Goal: Transaction & Acquisition: Purchase product/service

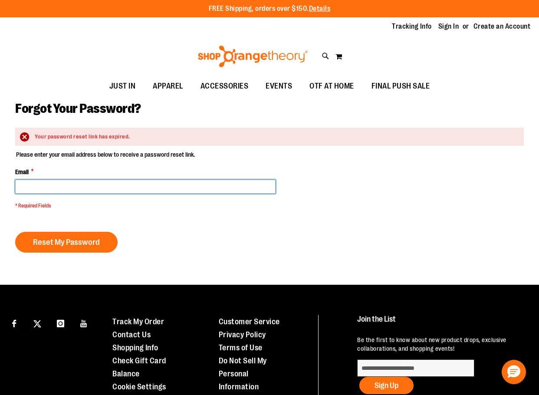
click at [48, 187] on input "Email *" at bounding box center [145, 187] width 260 height 14
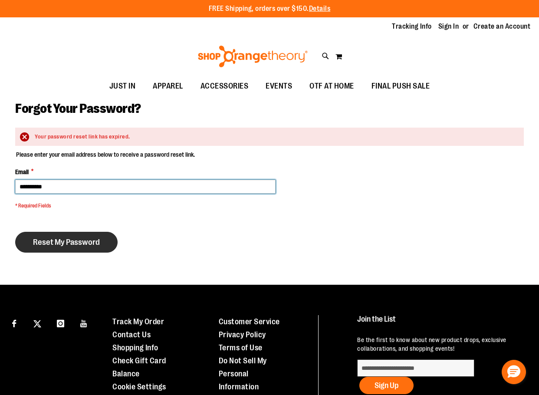
type input "**********"
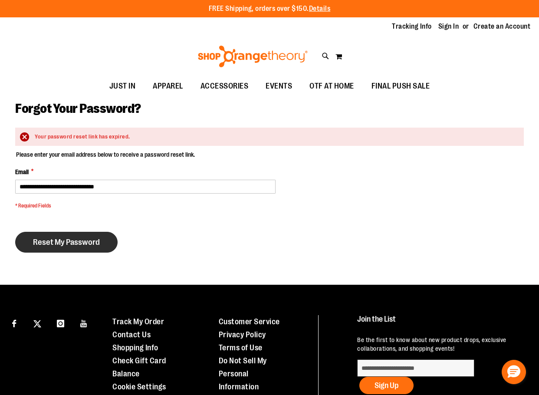
click at [77, 237] on span "Reset My Password" at bounding box center [66, 242] width 67 height 10
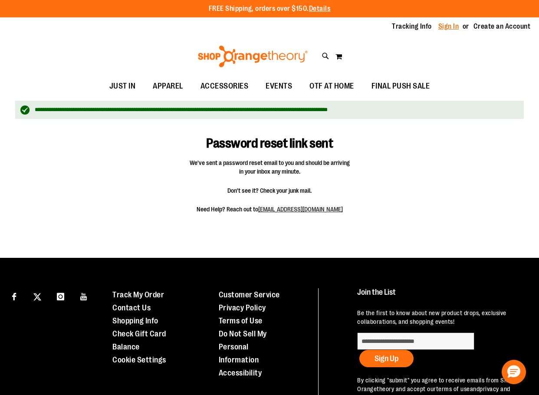
click at [448, 27] on link "Sign In" at bounding box center [448, 27] width 21 height 10
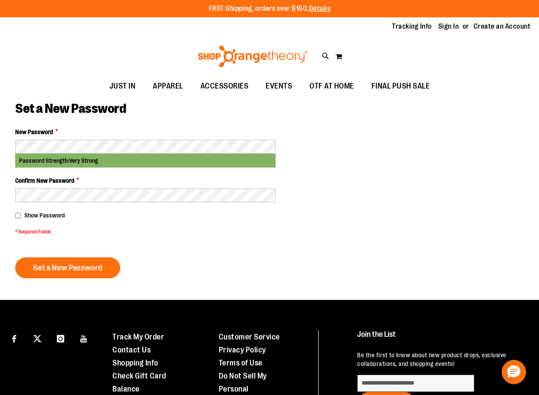
click at [21, 214] on div "Show Password" at bounding box center [145, 215] width 260 height 9
click at [9, 186] on main "Set a New Password New Password * Password Strength: Very Strong Confirm New Pa…" at bounding box center [269, 197] width 539 height 203
click at [48, 269] on span "Set a New Password" at bounding box center [67, 268] width 69 height 10
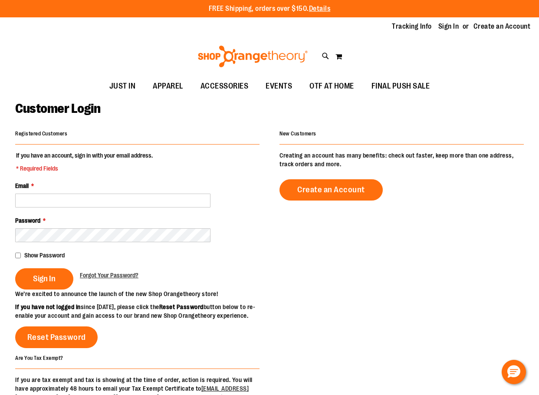
click at [56, 208] on fieldset "If you have an account, sign in with your email address. * Required Fields Emai…" at bounding box center [137, 220] width 244 height 138
click at [116, 192] on div "Email *" at bounding box center [137, 194] width 244 height 26
click at [114, 198] on input "Email *" at bounding box center [112, 201] width 195 height 14
type input "**********"
click at [21, 279] on button "Sign In" at bounding box center [44, 278] width 58 height 21
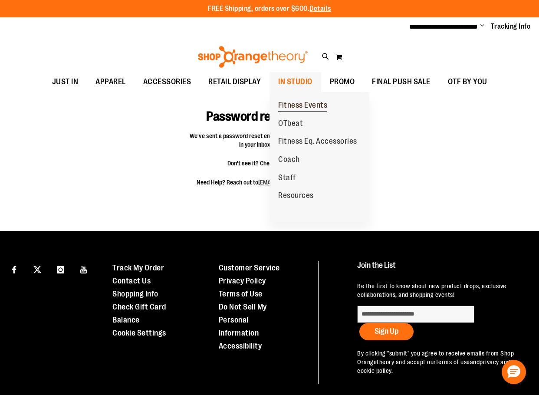
click at [287, 105] on span "Fitness Events" at bounding box center [302, 106] width 49 height 11
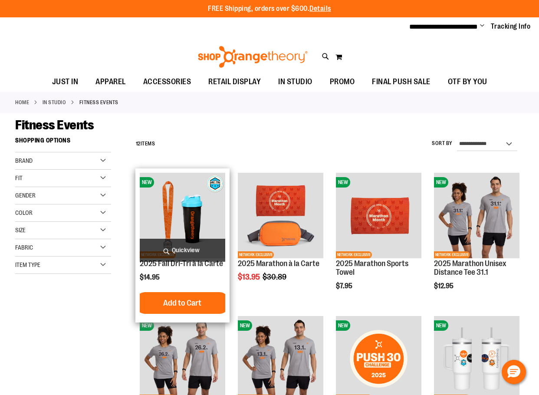
click at [166, 259] on span "Quickview" at bounding box center [182, 250] width 85 height 23
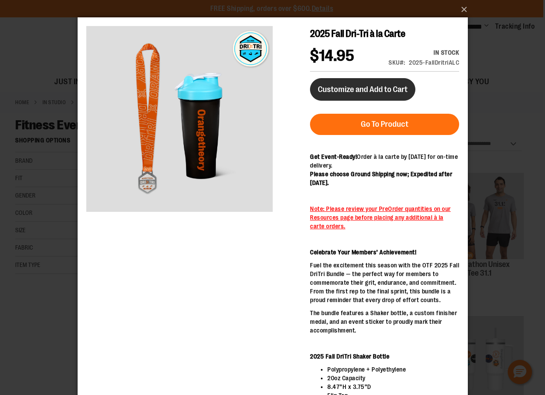
click at [341, 86] on span "Customize and Add to Cart" at bounding box center [363, 90] width 90 height 10
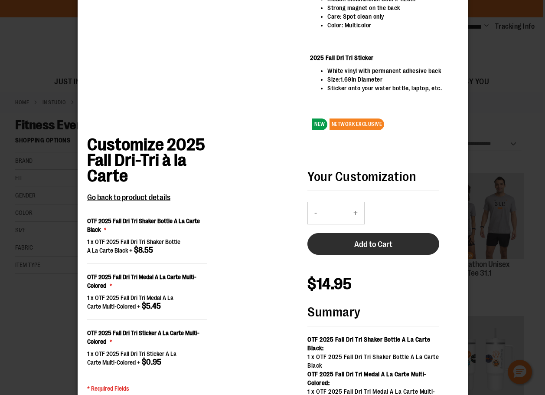
scroll to position [521, 0]
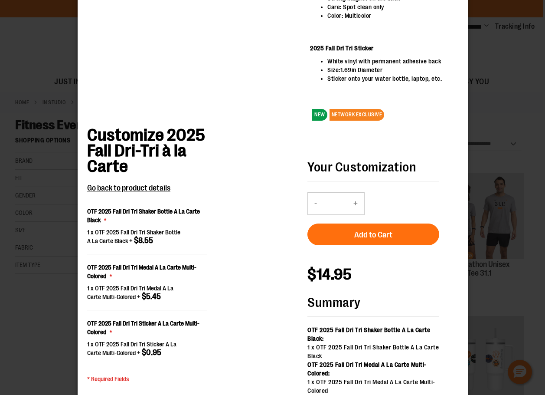
click at [357, 203] on button "+" at bounding box center [355, 204] width 17 height 22
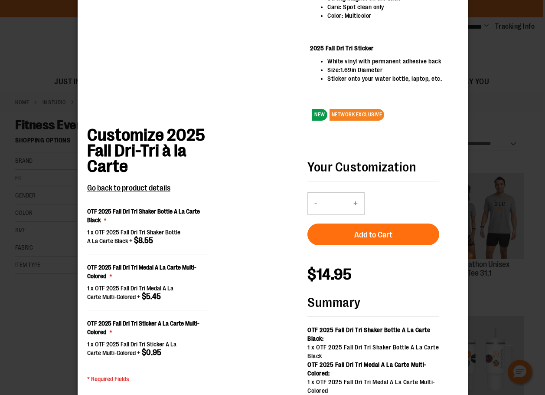
click at [357, 203] on button "+" at bounding box center [355, 204] width 17 height 22
type input "*"
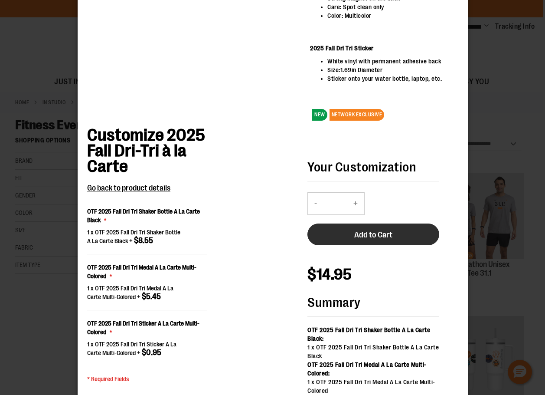
click at [366, 231] on span "Add to Cart" at bounding box center [373, 235] width 38 height 10
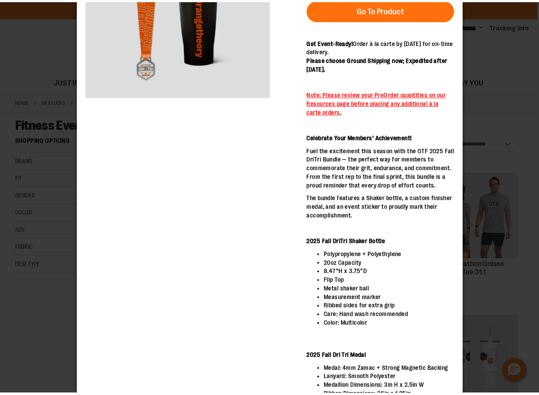
scroll to position [0, 0]
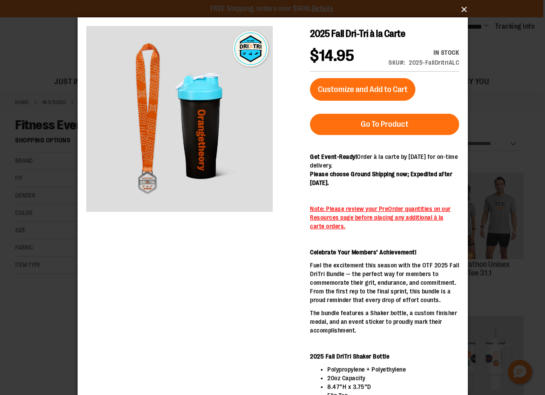
click at [463, 4] on button "×" at bounding box center [275, 9] width 390 height 19
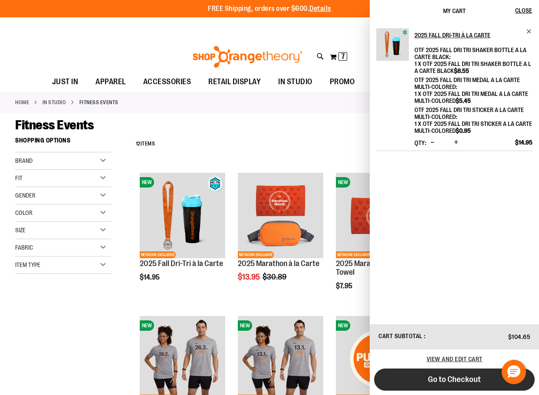
click at [455, 385] on button "Go to Checkout" at bounding box center [454, 379] width 161 height 22
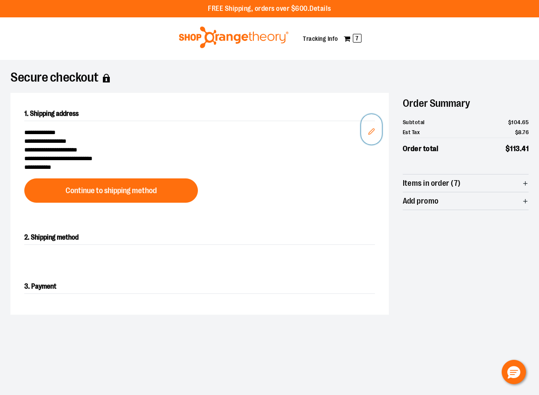
click at [366, 130] on button "Edit" at bounding box center [371, 129] width 21 height 30
